Goal: Information Seeking & Learning: Learn about a topic

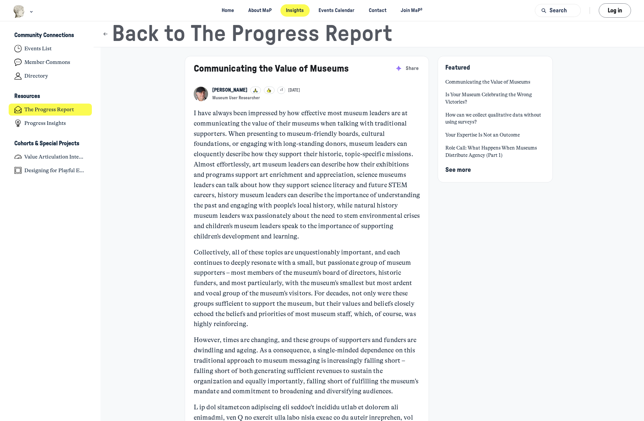
scroll to position [2031, 1309]
click at [221, 159] on p "I have always been impressed by how effective most museum leaders are at commun…" at bounding box center [307, 174] width 227 height 133
click at [53, 123] on h4 "Progress Insights" at bounding box center [45, 123] width 42 height 7
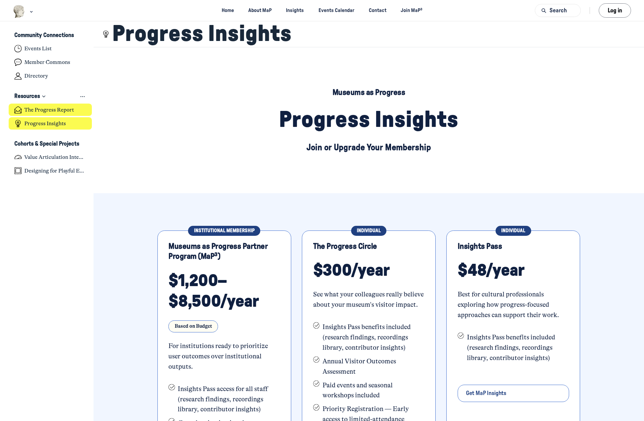
click at [50, 111] on h4 "The Progress Report" at bounding box center [49, 110] width 50 height 7
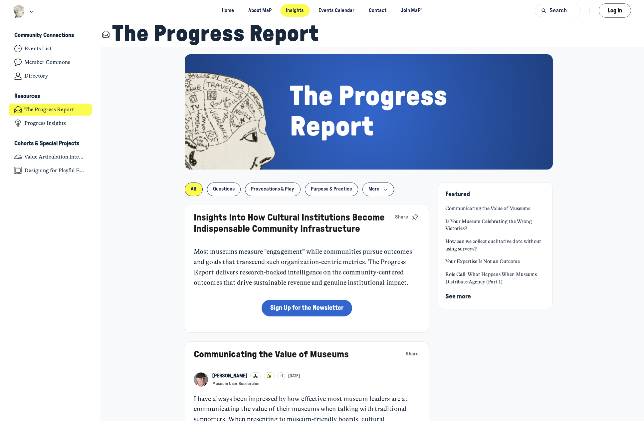
click at [278, 355] on link "Communicating the Value of Museums" at bounding box center [271, 355] width 155 height 10
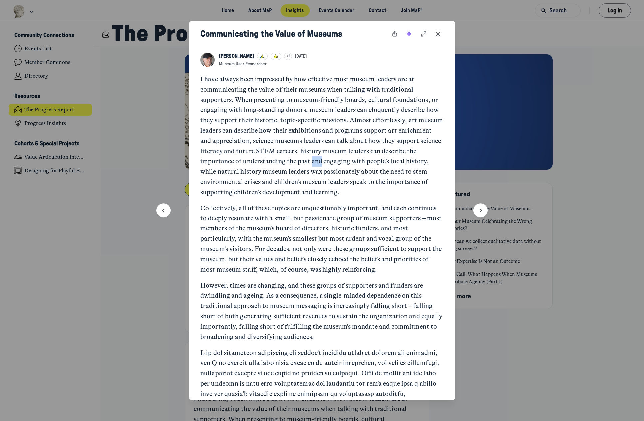
click at [438, 33] on use "Close post" at bounding box center [438, 34] width 5 height 5
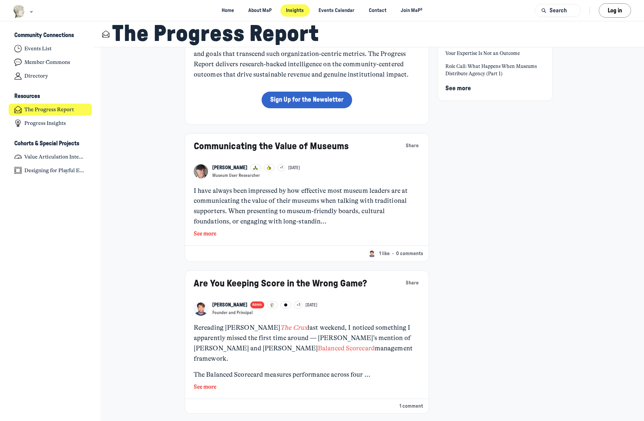
scroll to position [207, 0]
click at [267, 147] on link "Communicating the Value of Museums" at bounding box center [271, 147] width 155 height 10
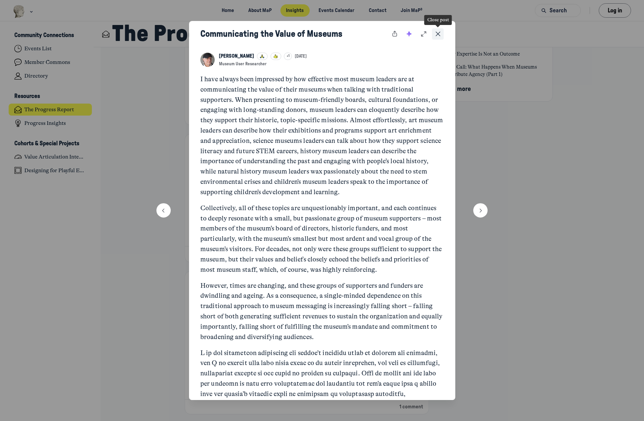
click at [440, 31] on icon "Close post" at bounding box center [438, 33] width 7 height 7
